Goal: Task Accomplishment & Management: Manage account settings

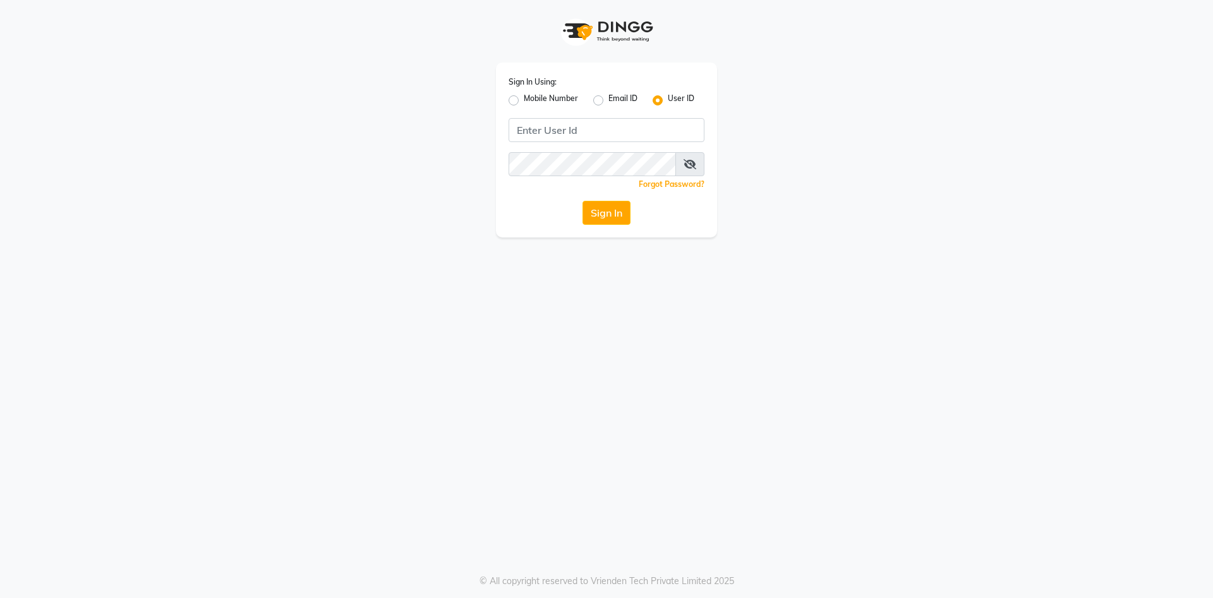
click at [524, 103] on label "Mobile Number" at bounding box center [551, 100] width 54 height 15
click at [524, 101] on input "Mobile Number" at bounding box center [528, 97] width 8 height 8
radio input "true"
radio input "false"
click at [607, 120] on input "Username" at bounding box center [627, 130] width 153 height 24
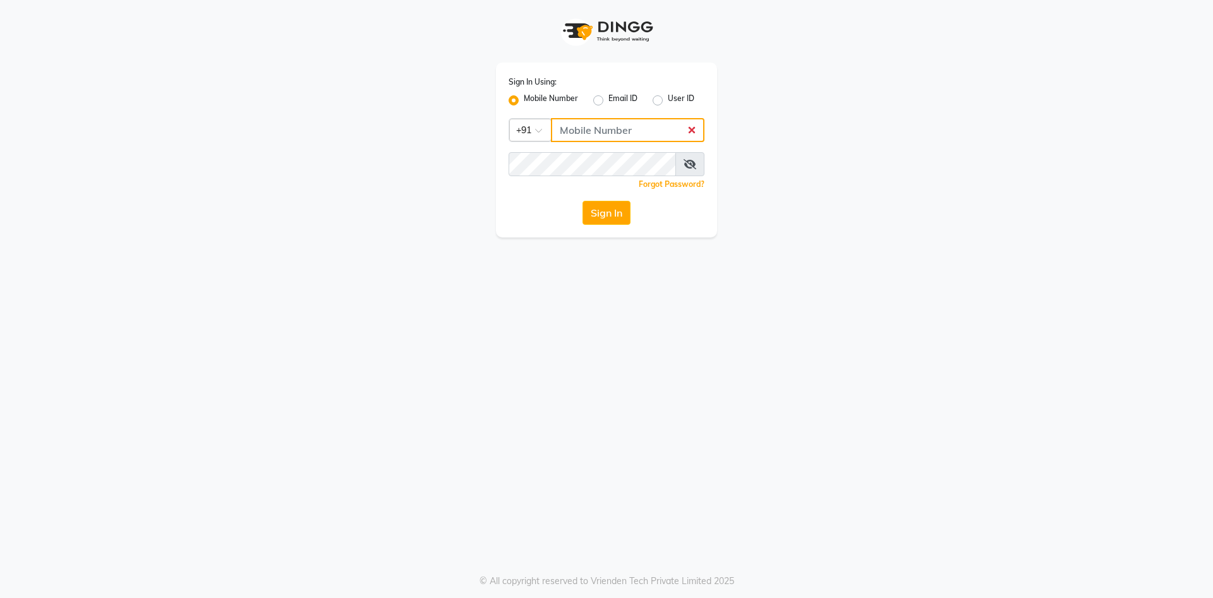
type input "7888029666"
click at [605, 212] on button "Sign In" at bounding box center [606, 213] width 48 height 24
